Goal: Information Seeking & Learning: Find specific fact

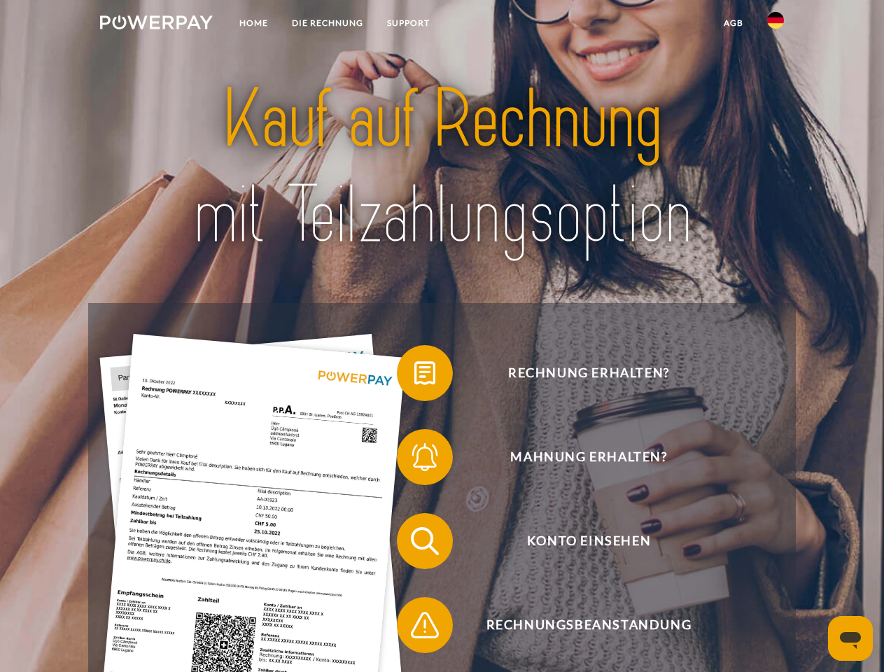
click at [156, 25] on img at bounding box center [156, 22] width 113 height 14
click at [776, 25] on img at bounding box center [775, 20] width 17 height 17
click at [733, 23] on link "agb" at bounding box center [733, 23] width 43 height 25
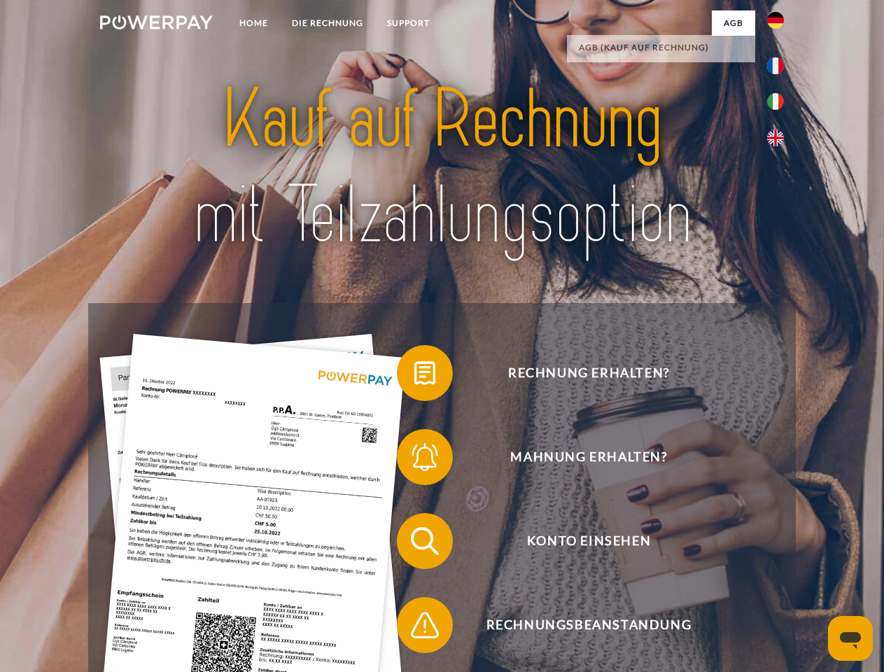
click at [414, 376] on span at bounding box center [404, 373] width 70 height 70
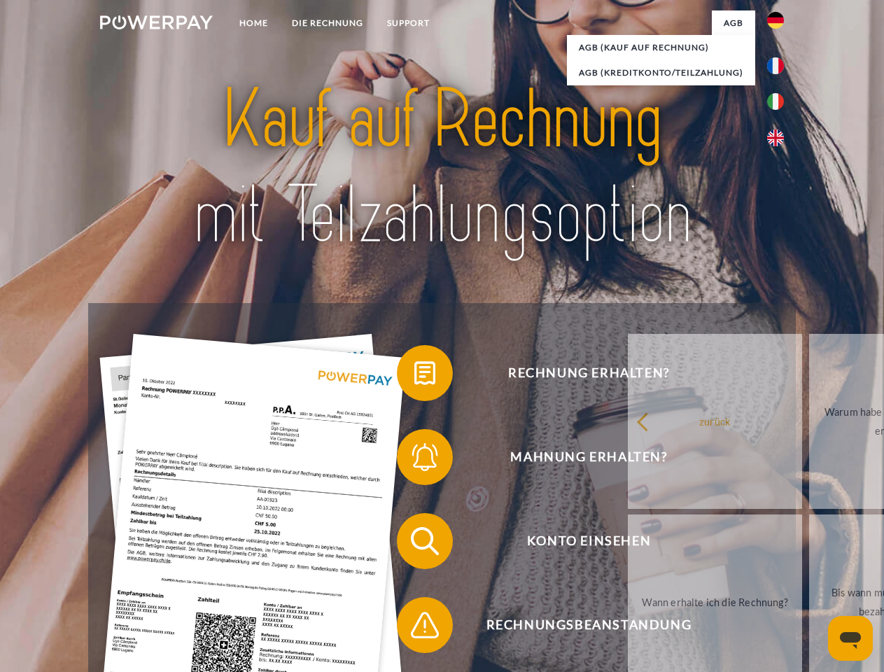
click at [414, 460] on div "Rechnung erhalten? Mahnung erhalten? Konto einsehen" at bounding box center [441, 583] width 707 height 560
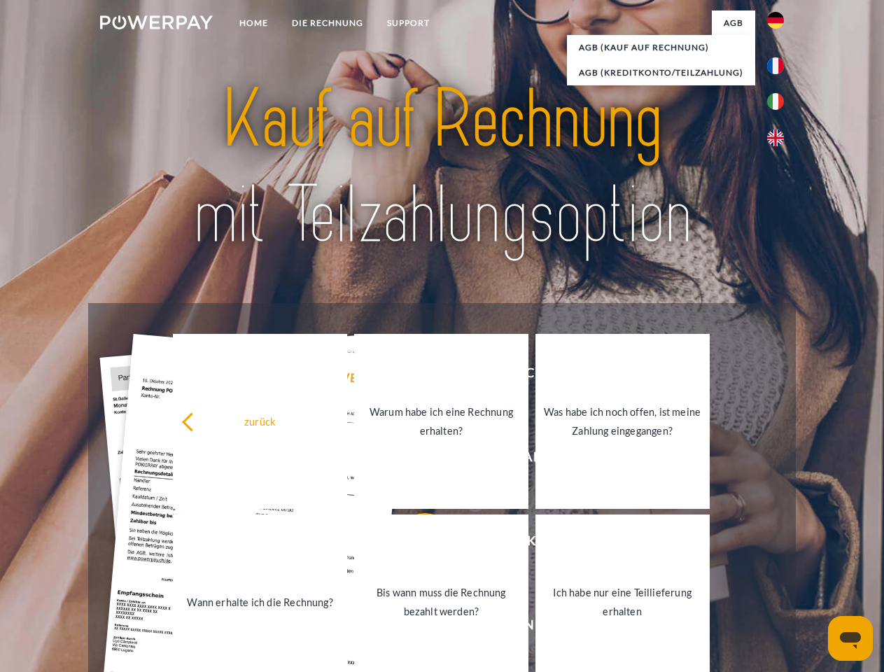
click at [414, 544] on link "Bis wann muss die Rechnung bezahlt werden?" at bounding box center [441, 602] width 174 height 175
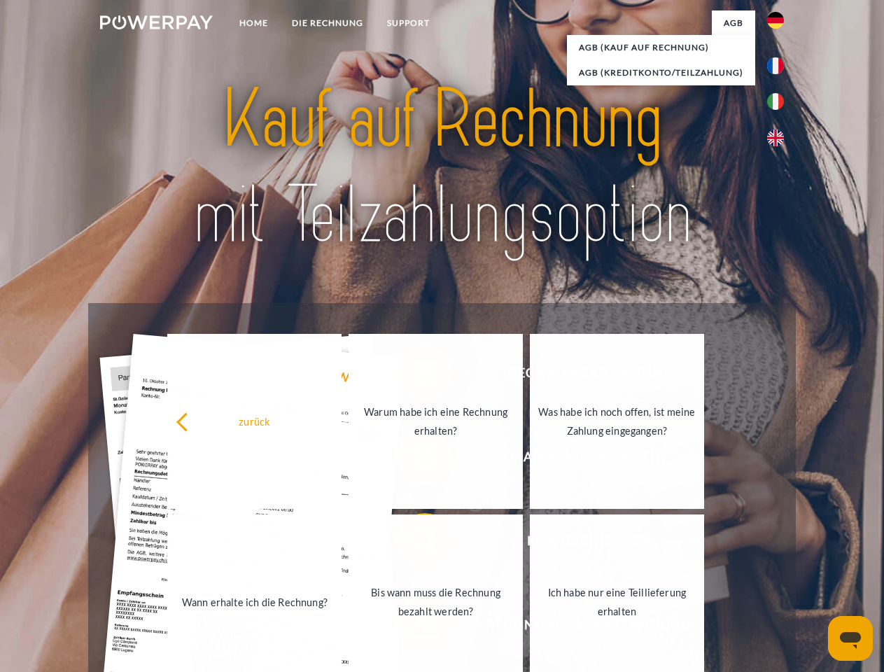
click at [414, 628] on span at bounding box center [404, 625] width 70 height 70
click at [851, 639] on icon "Messaging-Fenster öffnen" at bounding box center [850, 640] width 21 height 17
